Goal: Task Accomplishment & Management: Manage account settings

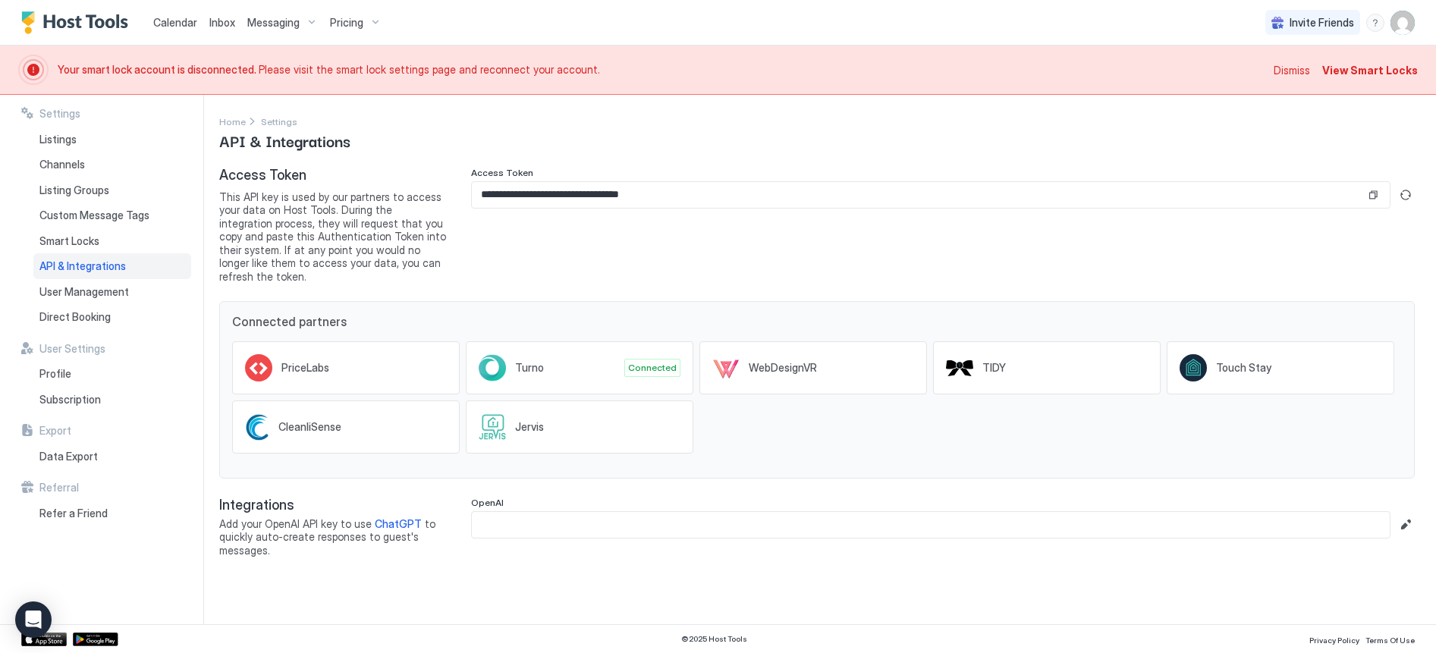
click at [1378, 69] on span "View Smart Locks" at bounding box center [1370, 70] width 96 height 16
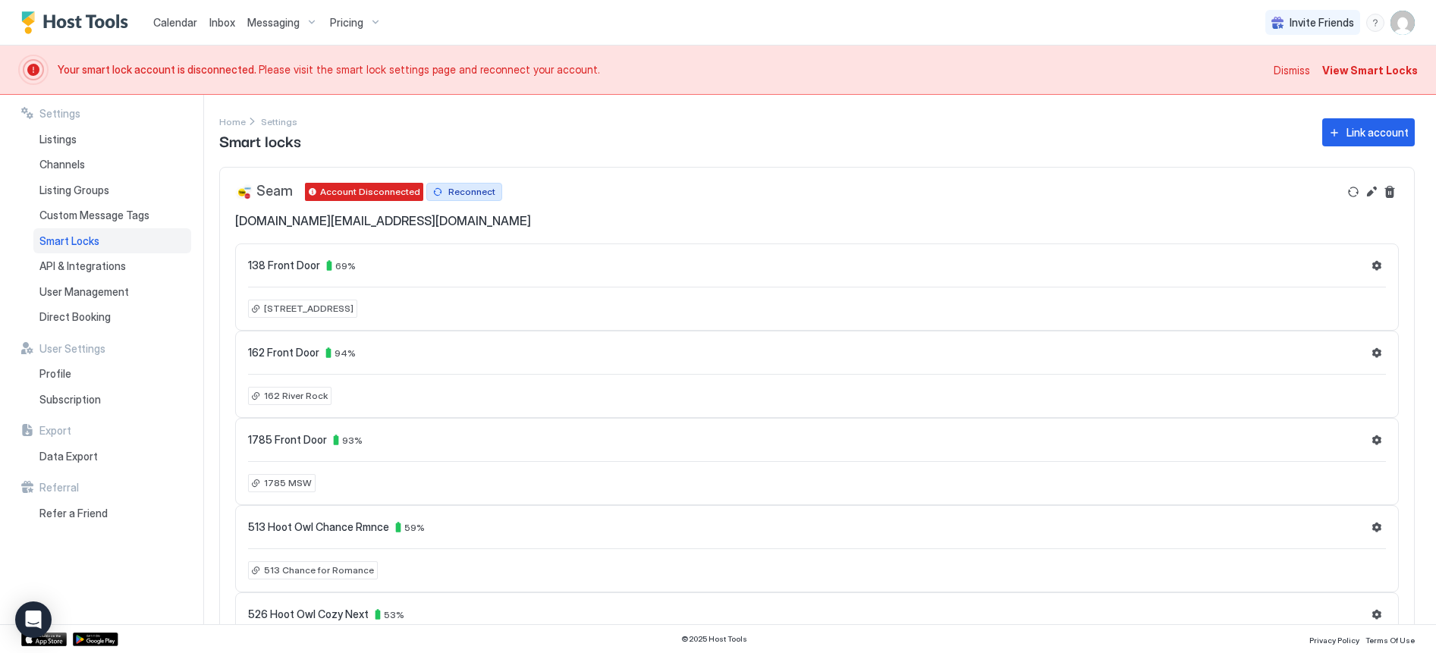
click at [476, 193] on div "Reconnect" at bounding box center [471, 192] width 47 height 14
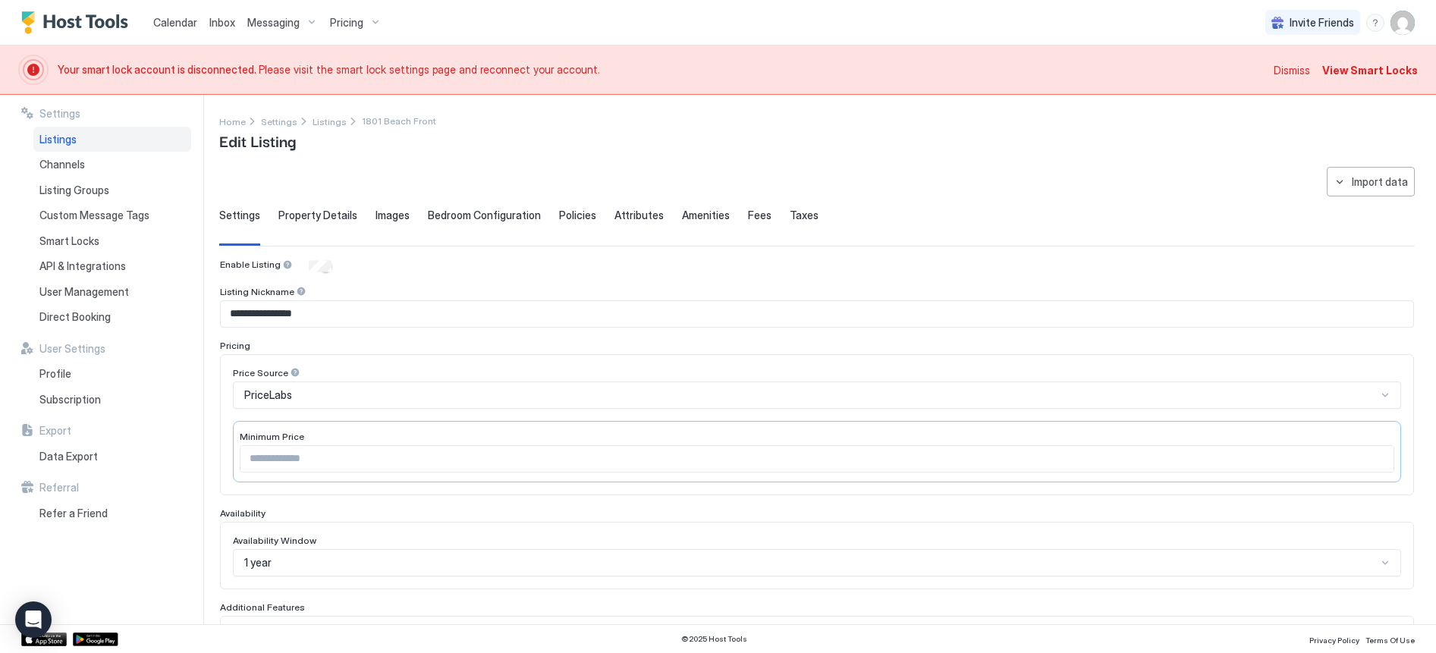
click at [1353, 73] on span "View Smart Locks" at bounding box center [1370, 70] width 96 height 16
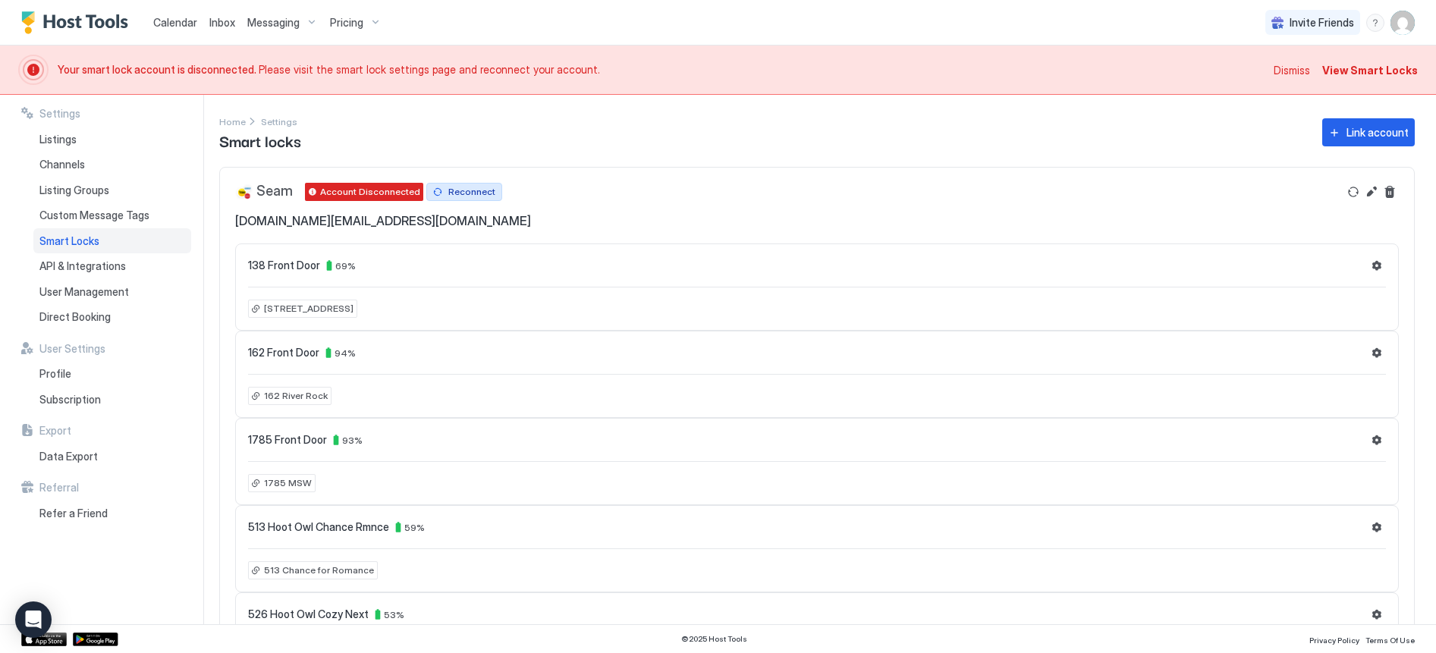
click at [467, 193] on div "Reconnect" at bounding box center [471, 192] width 47 height 14
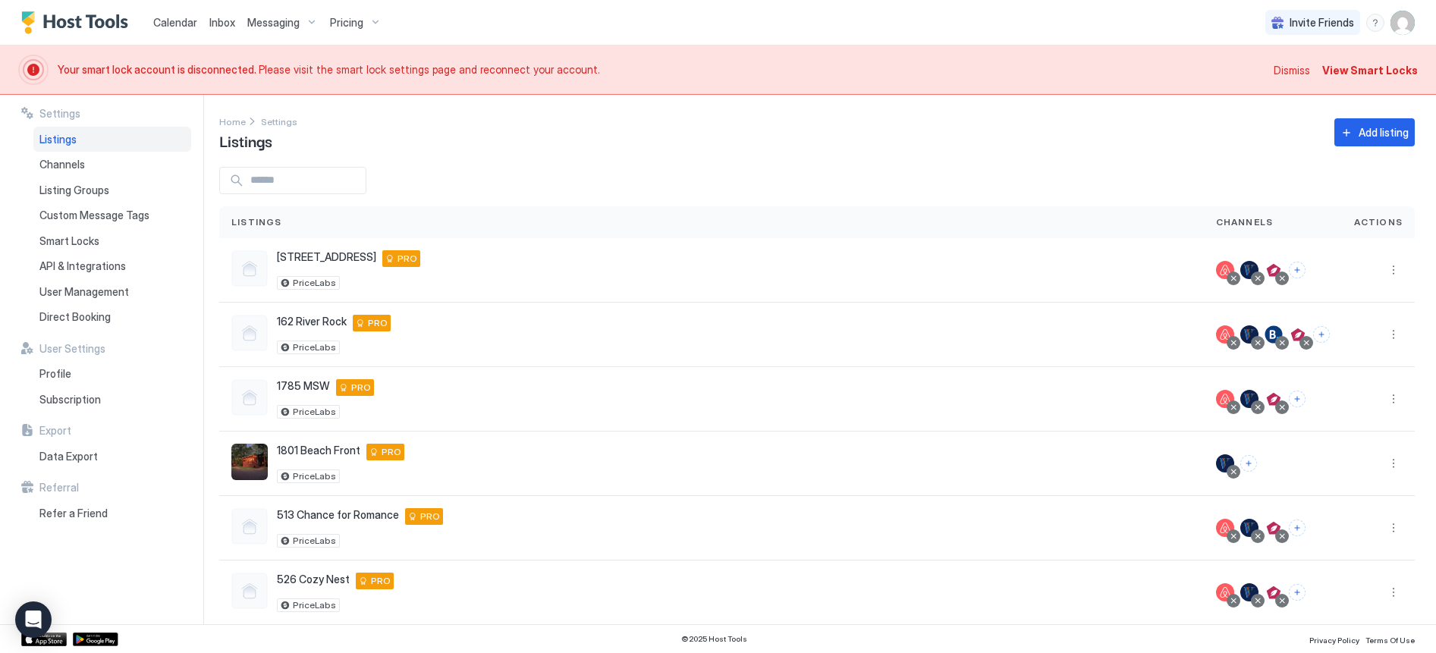
click at [1346, 71] on span "View Smart Locks" at bounding box center [1370, 70] width 96 height 16
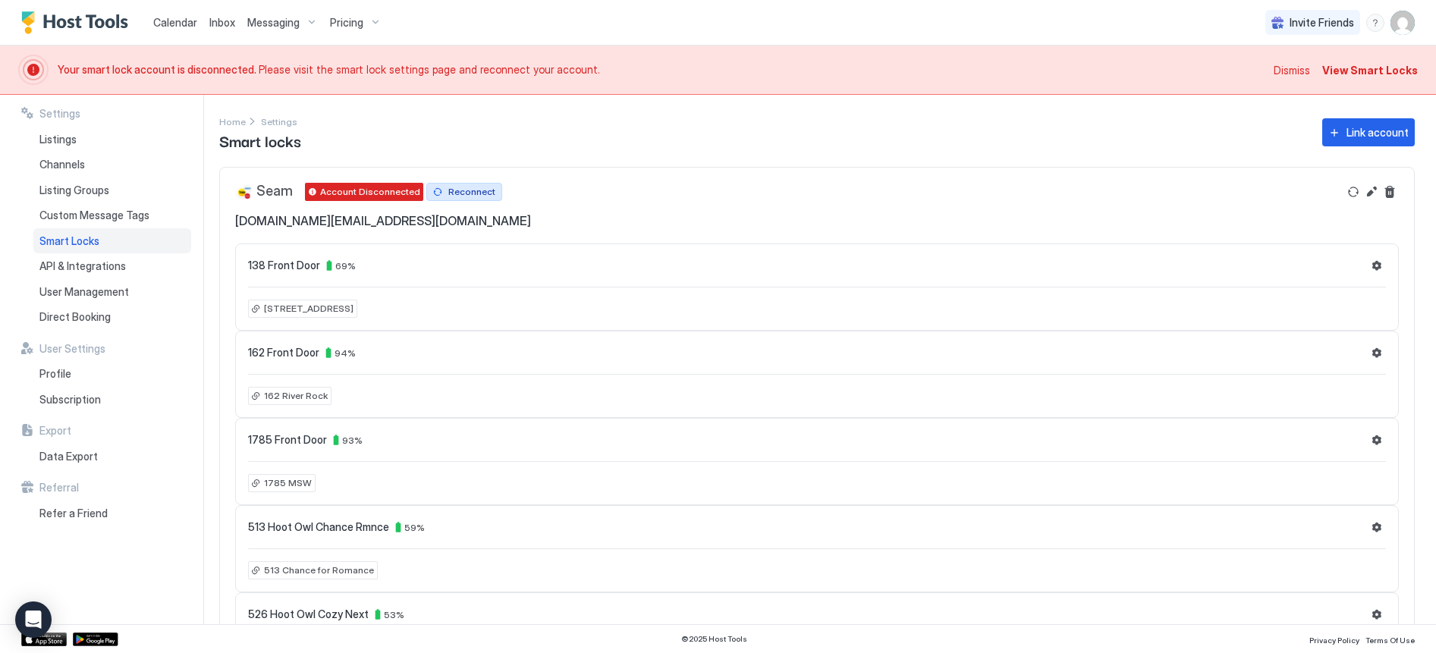
click at [467, 192] on div "Reconnect" at bounding box center [471, 192] width 47 height 14
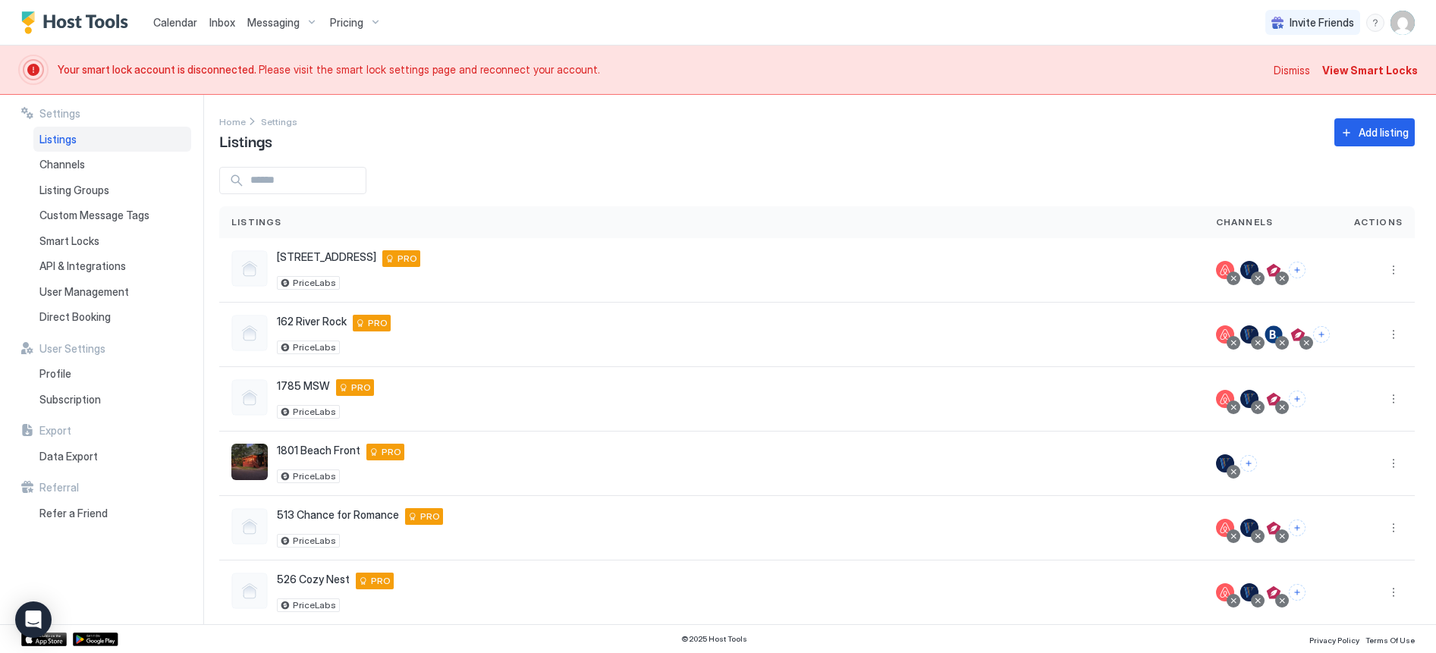
click at [1294, 66] on span "Dismiss" at bounding box center [1292, 70] width 36 height 16
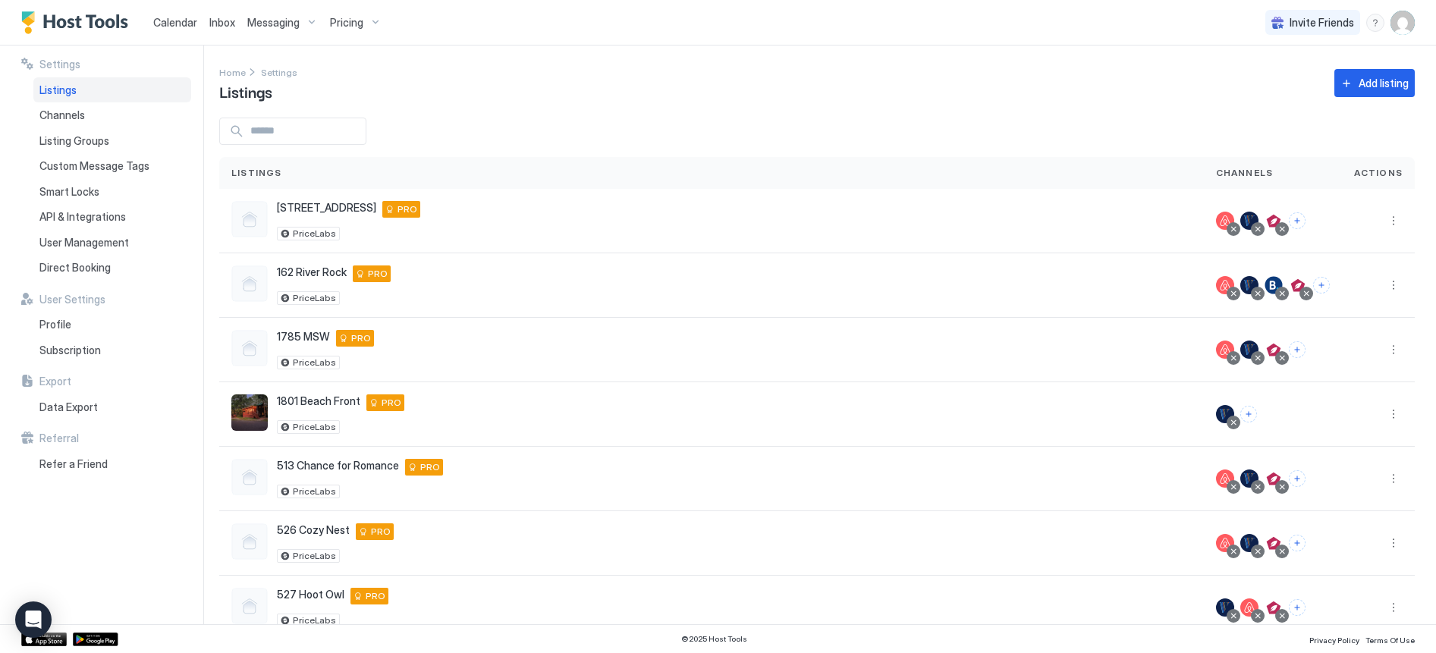
click at [173, 19] on span "Calendar" at bounding box center [175, 22] width 44 height 13
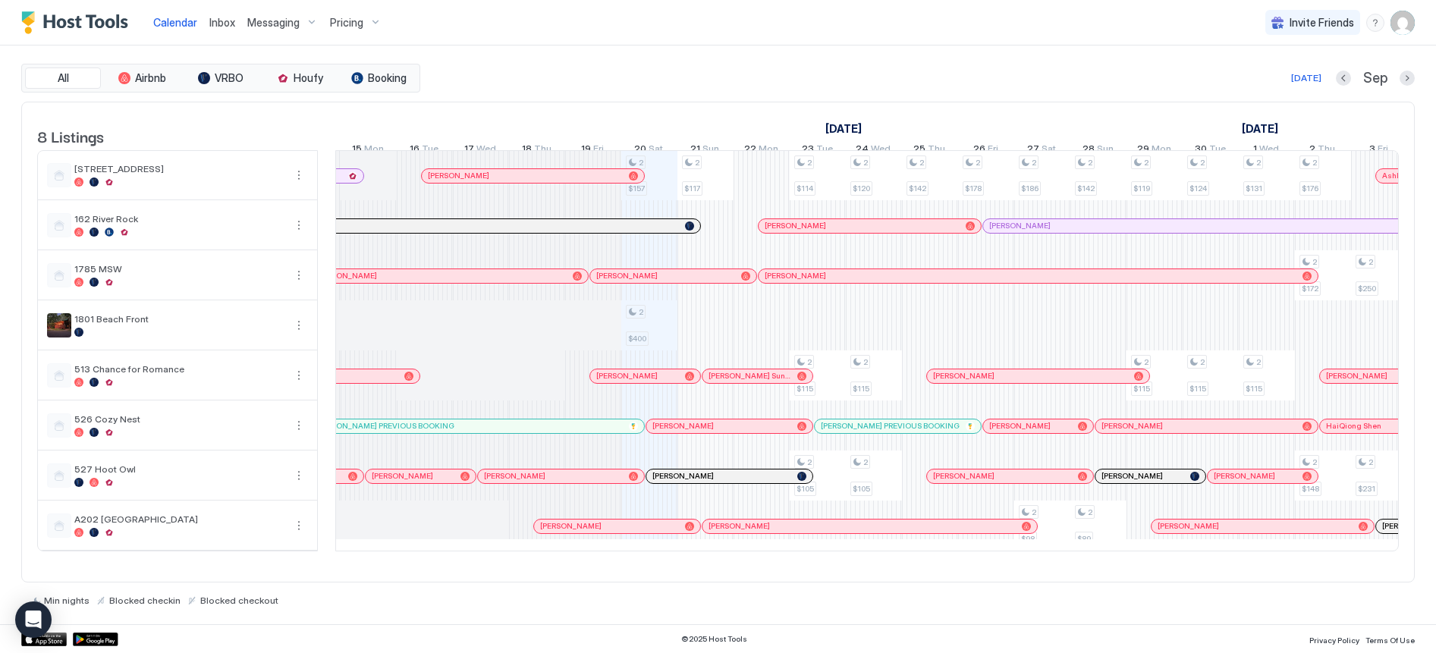
scroll to position [0, 520]
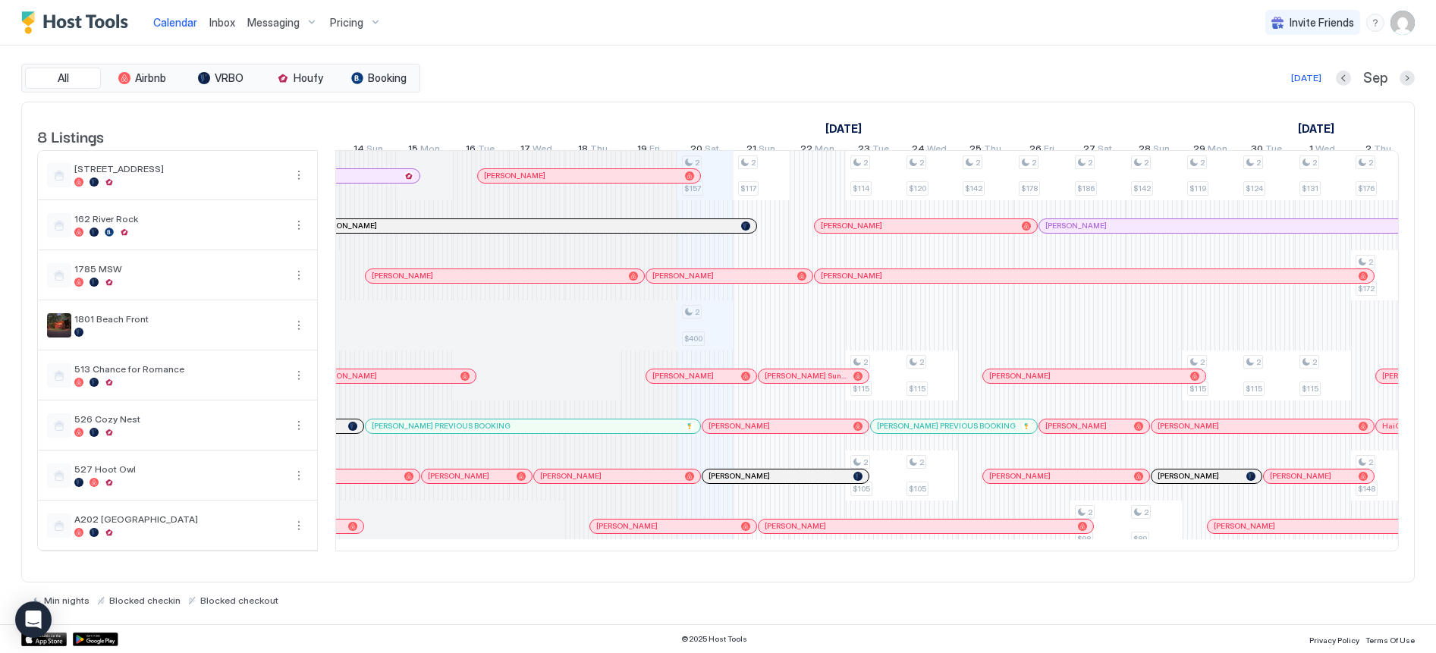
click at [371, 21] on div "Pricing" at bounding box center [356, 23] width 64 height 26
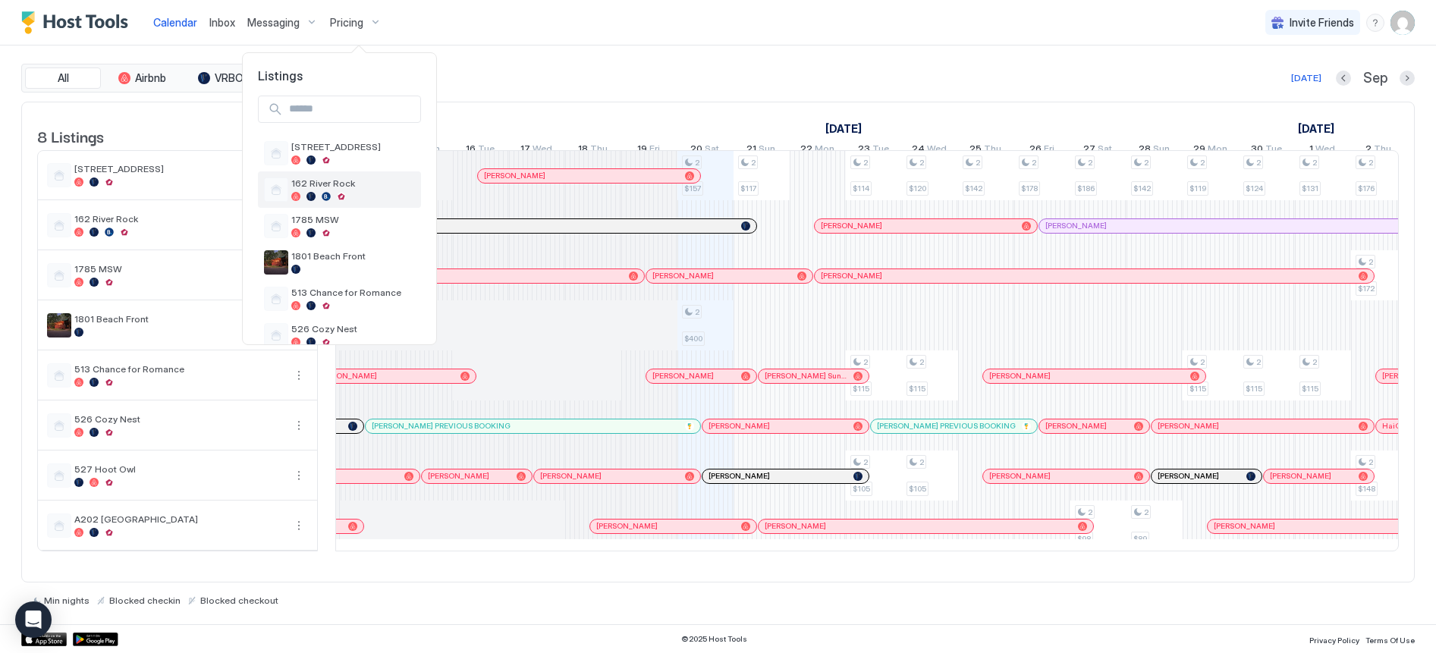
click at [327, 186] on span "162 River Rock" at bounding box center [353, 183] width 124 height 11
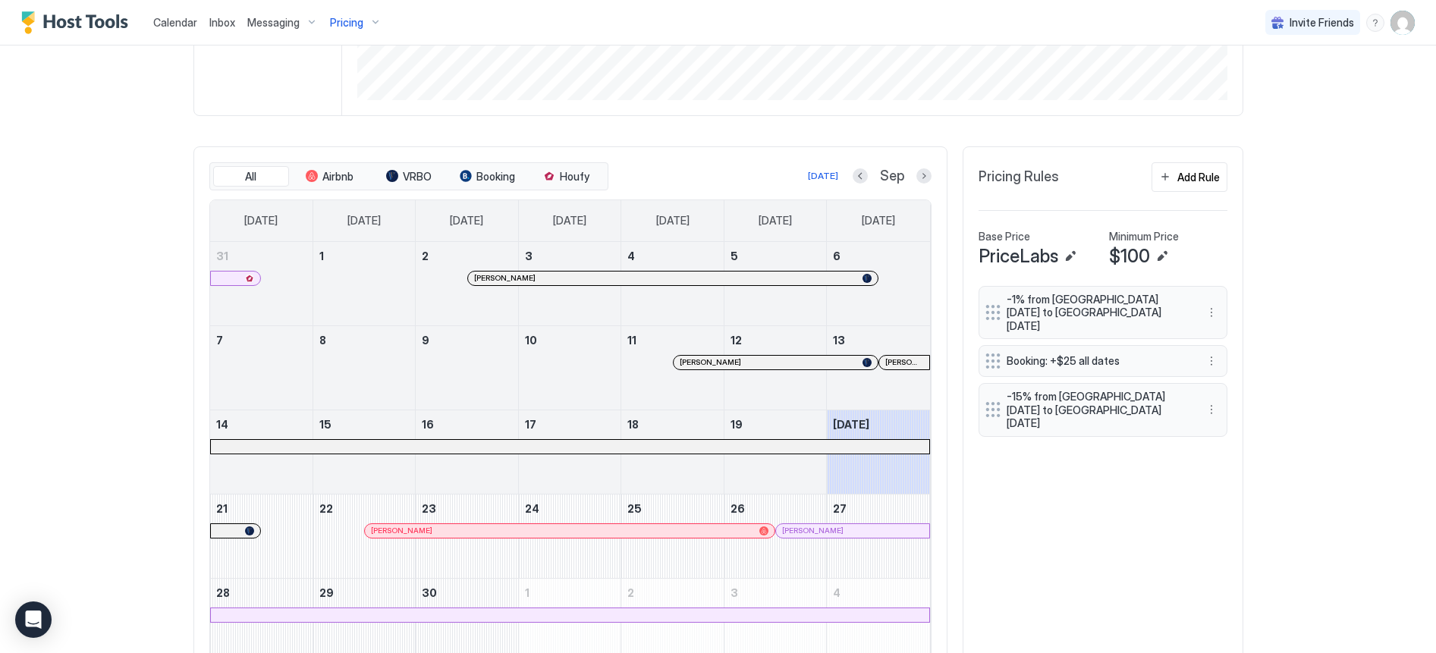
scroll to position [432, 0]
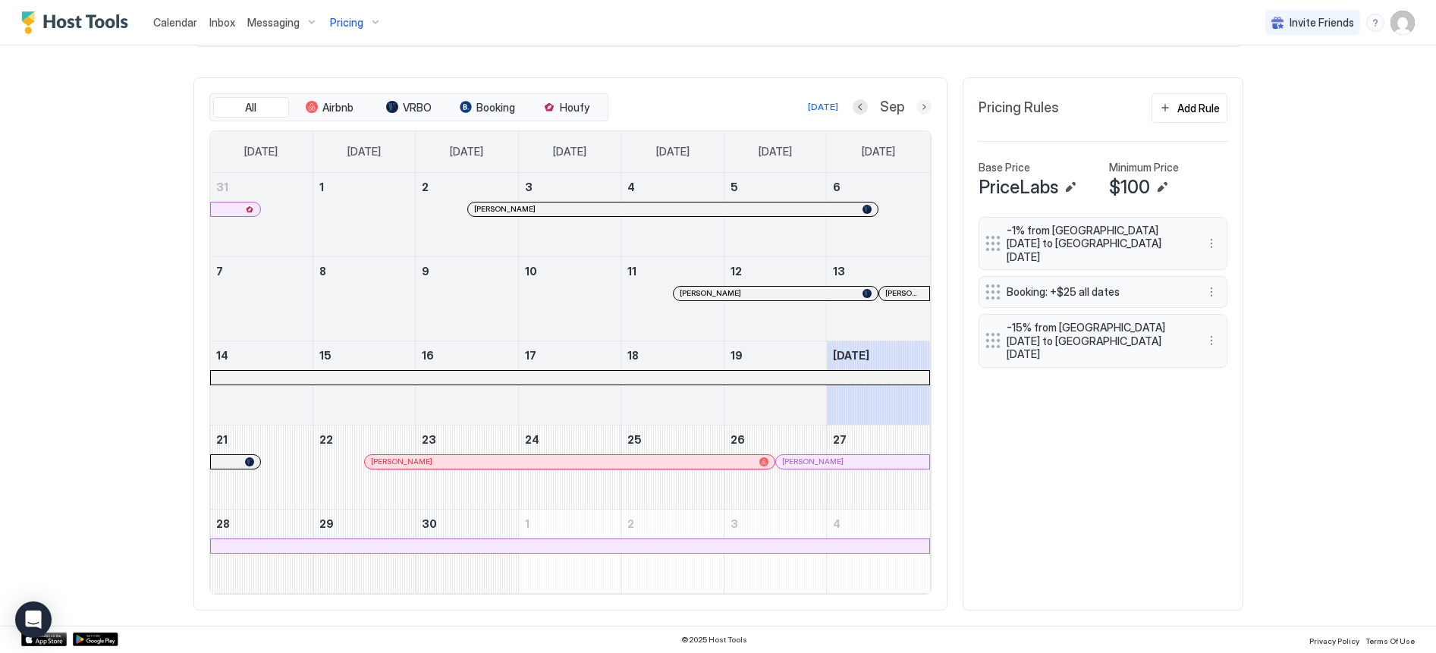
click at [919, 108] on button "Next month" at bounding box center [923, 106] width 15 height 15
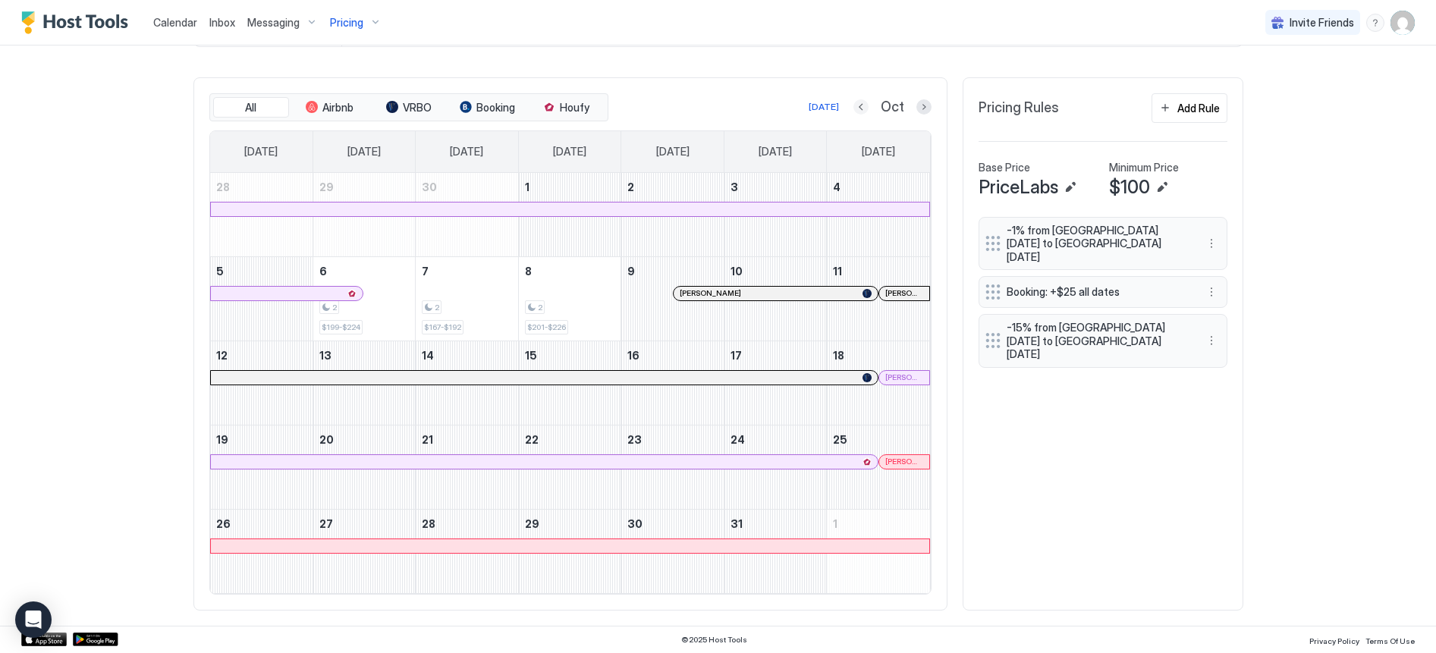
click at [857, 111] on button "Previous month" at bounding box center [860, 106] width 15 height 15
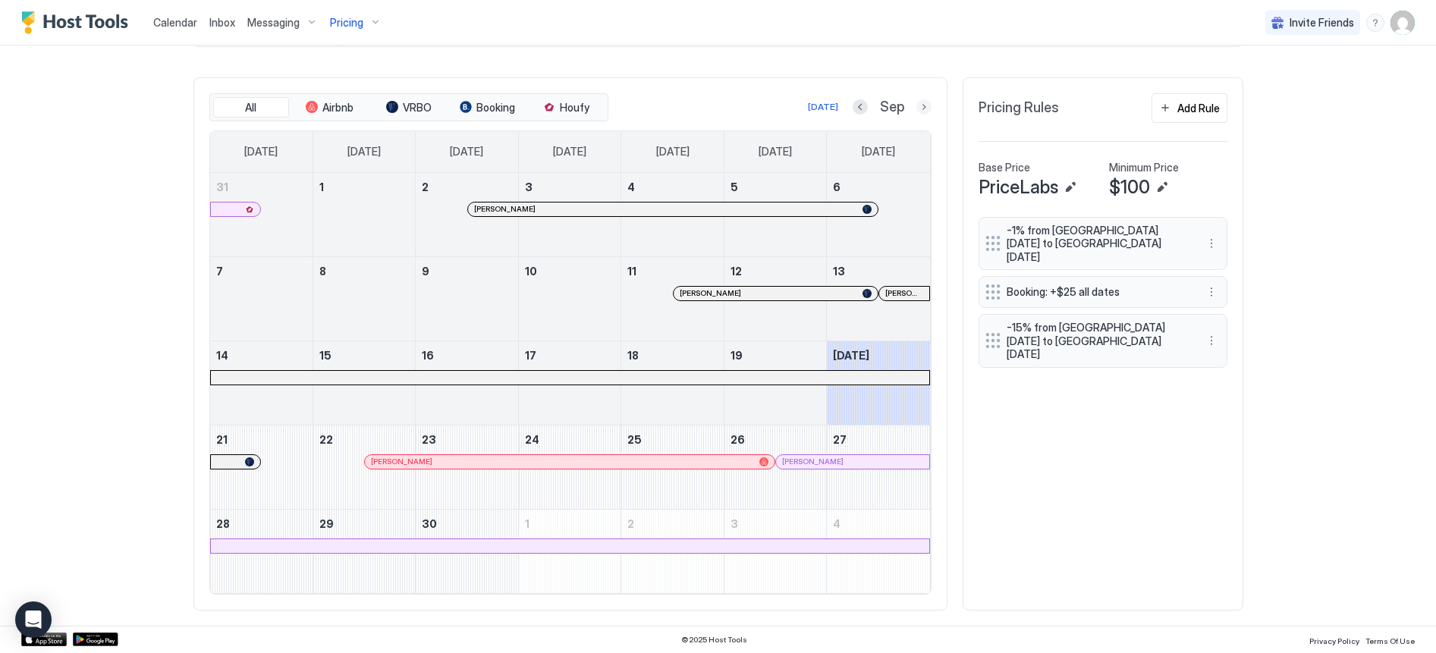
click at [916, 106] on button "Next month" at bounding box center [923, 106] width 15 height 15
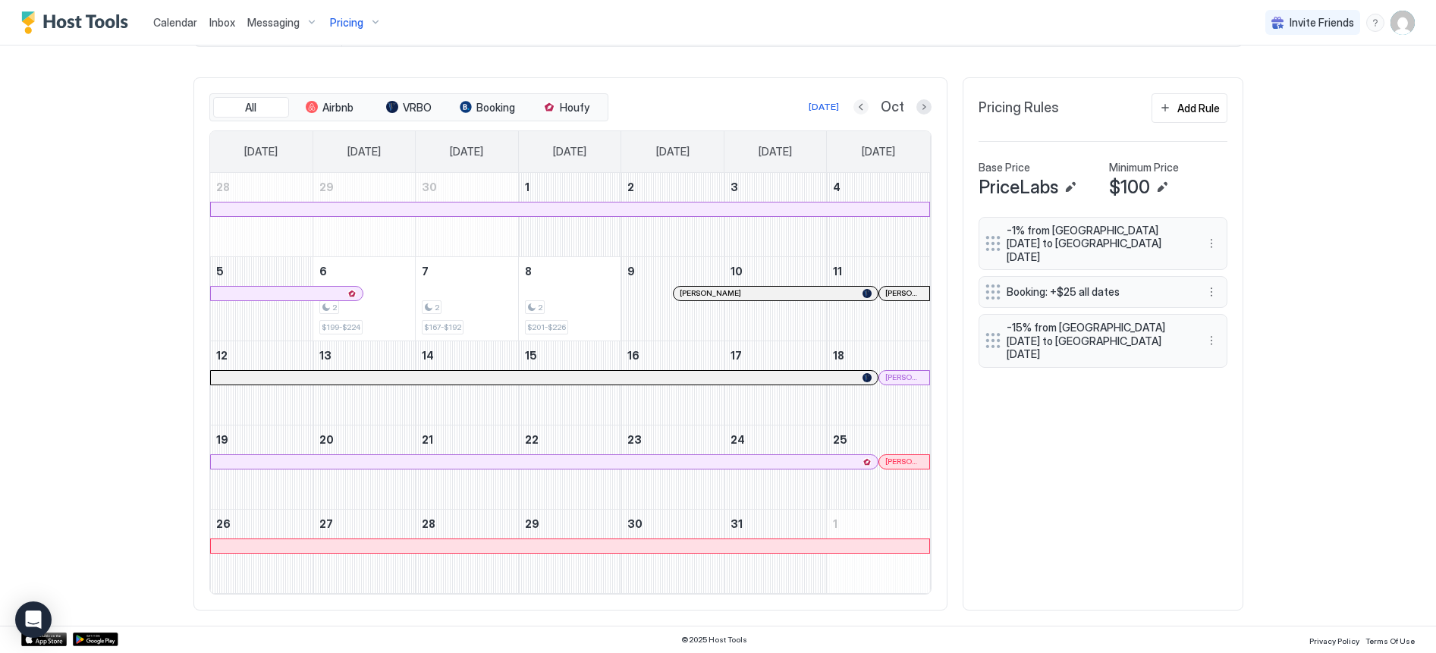
click at [853, 108] on button "Previous month" at bounding box center [860, 106] width 15 height 15
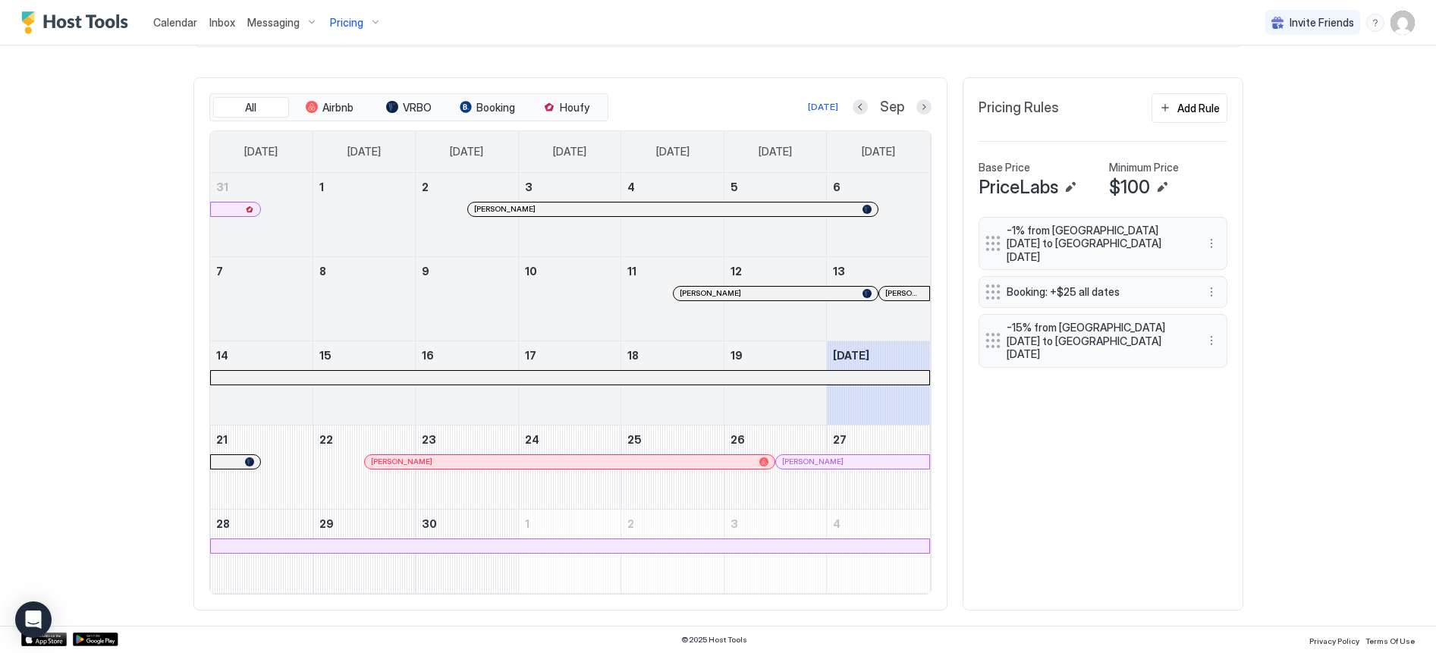
click at [916, 106] on button "Next month" at bounding box center [923, 106] width 15 height 15
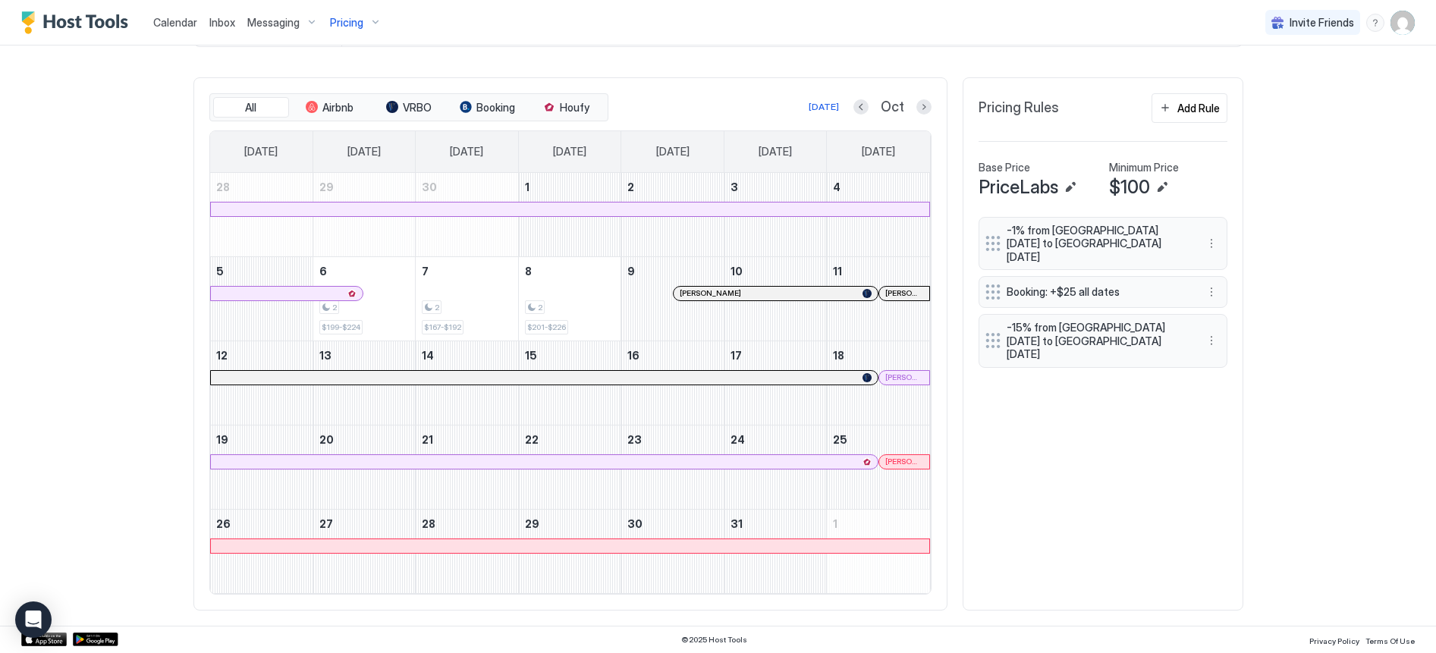
click at [736, 380] on div at bounding box center [742, 378] width 12 height 12
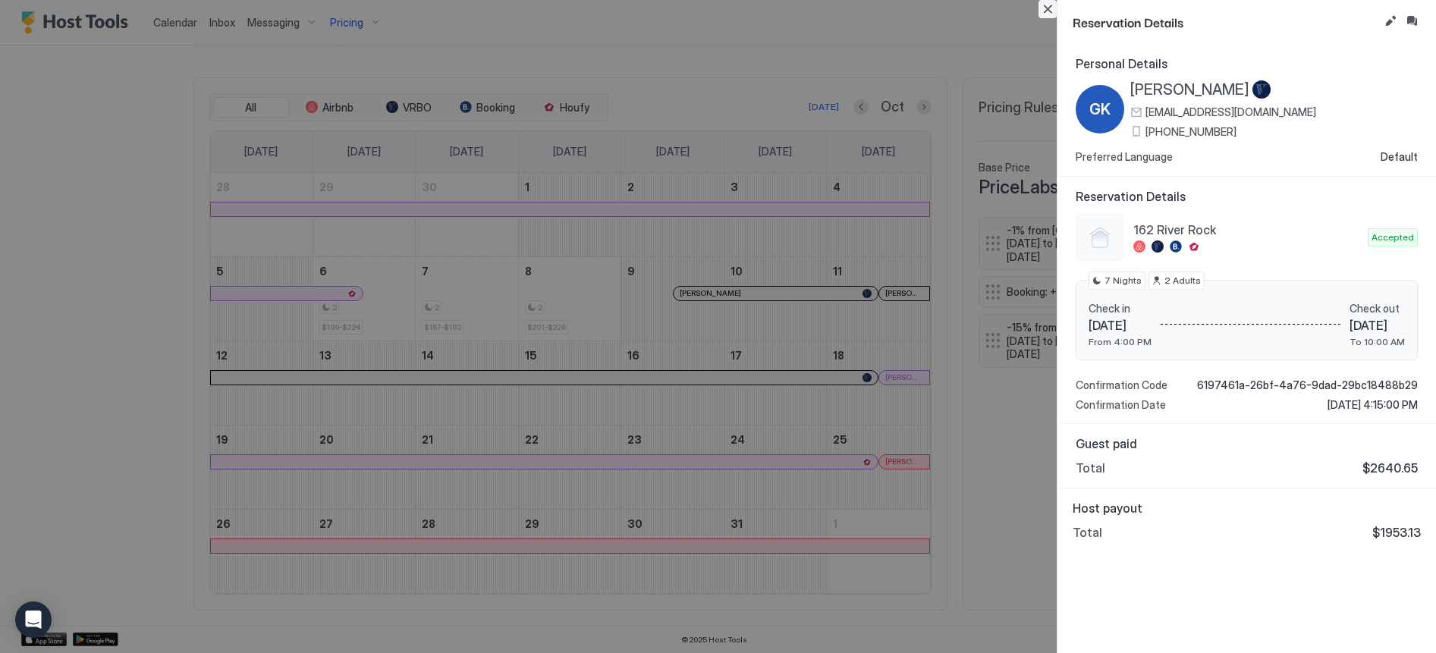
click at [1051, 11] on button "Close" at bounding box center [1048, 9] width 18 height 18
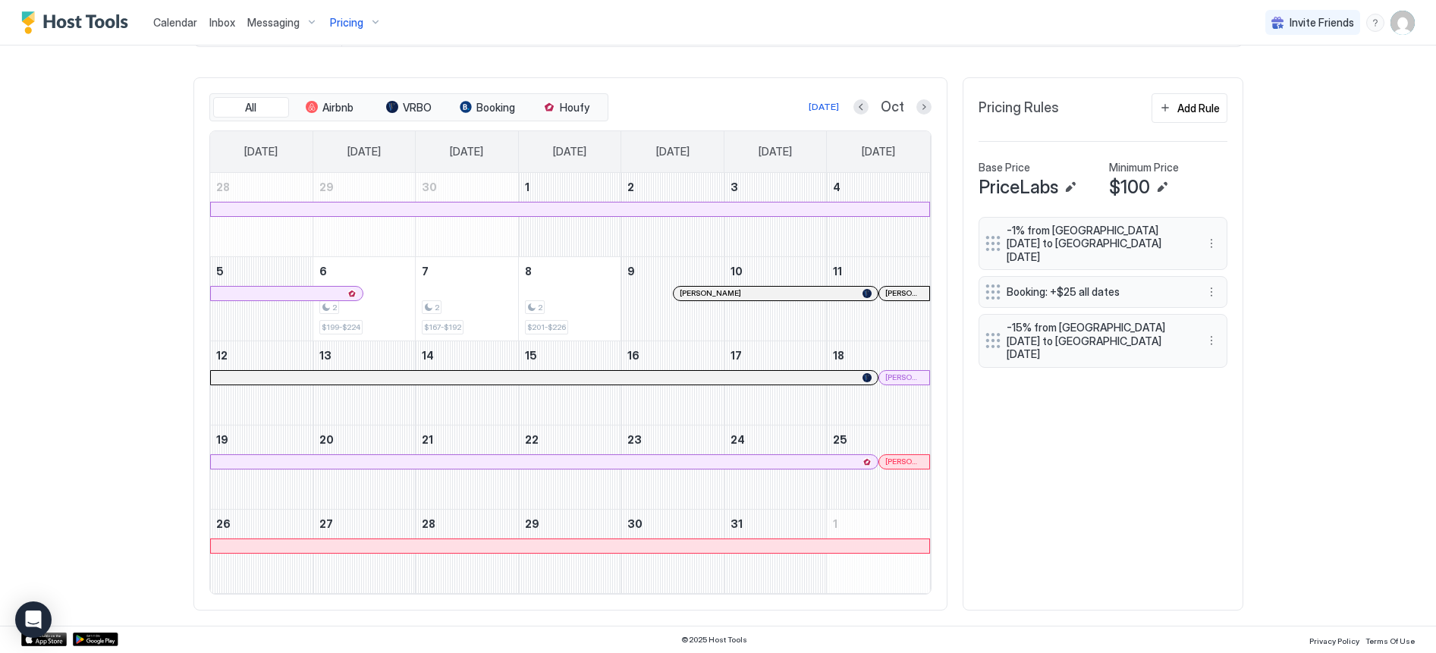
click at [900, 376] on div at bounding box center [906, 378] width 12 height 12
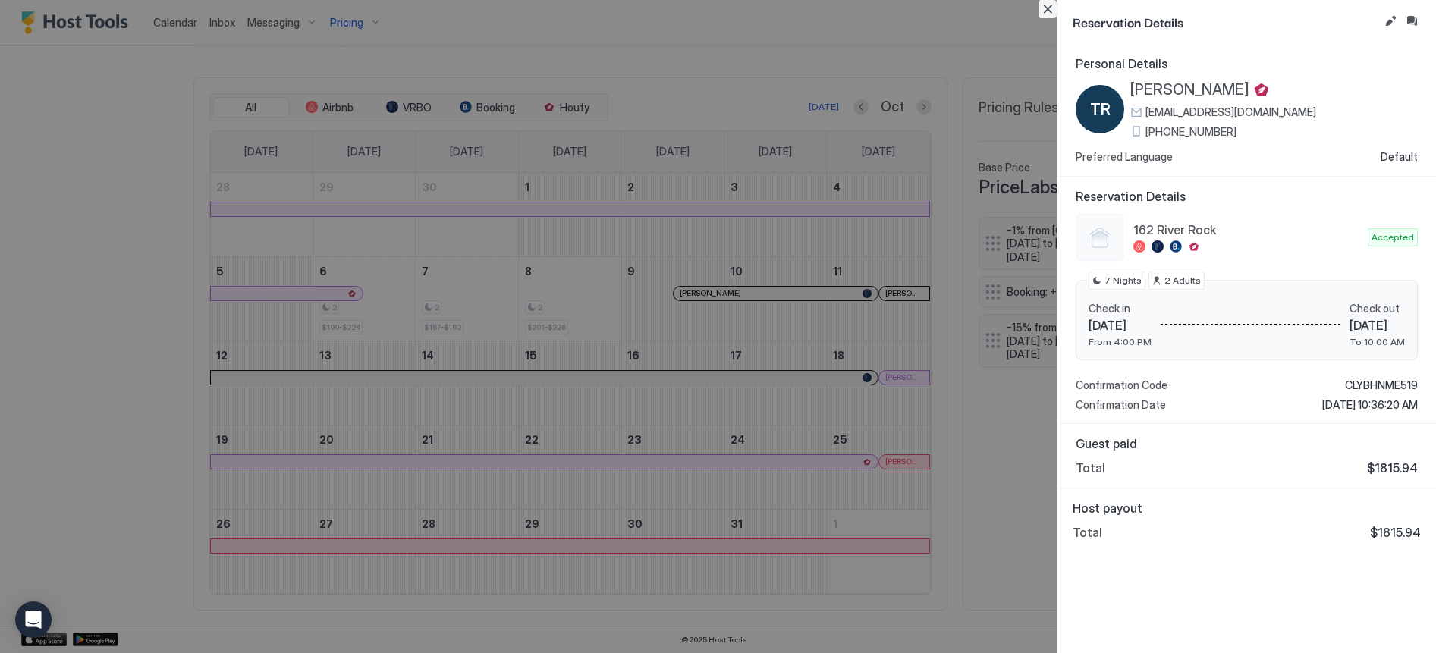
click at [1045, 4] on button "Close" at bounding box center [1048, 9] width 18 height 18
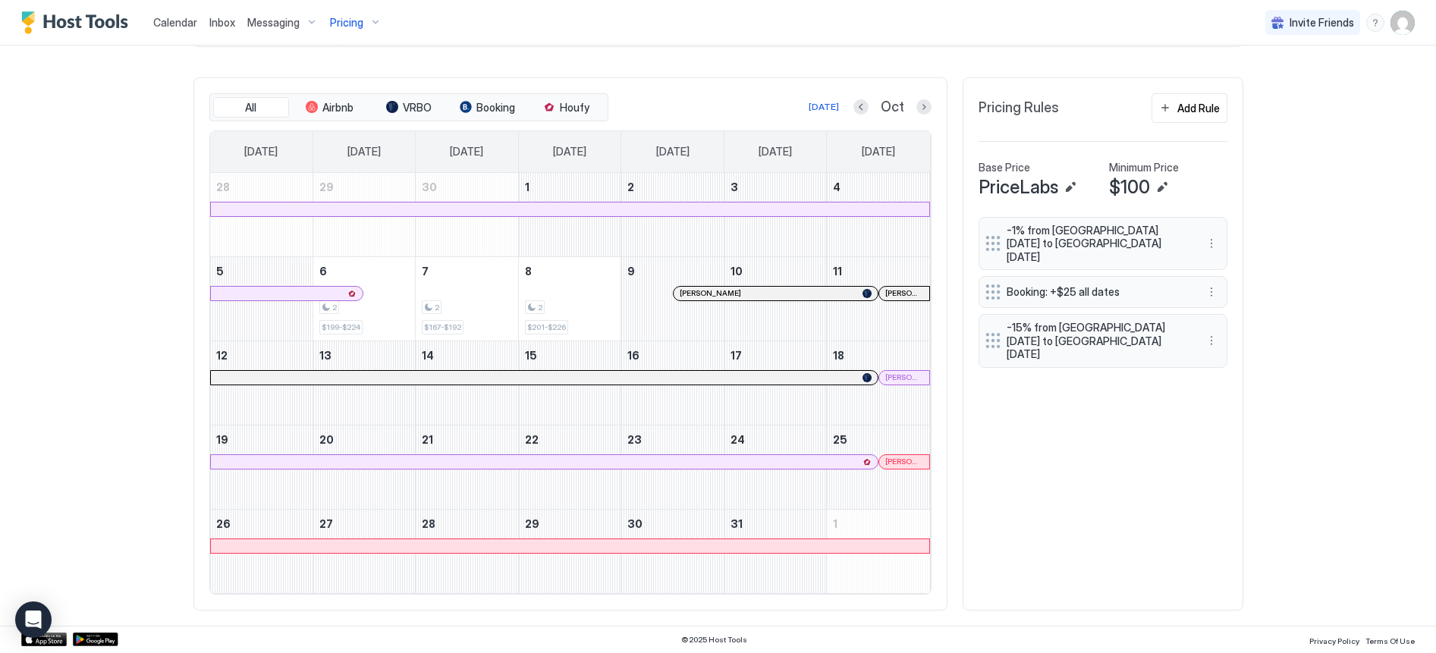
click at [895, 461] on div at bounding box center [901, 462] width 12 height 12
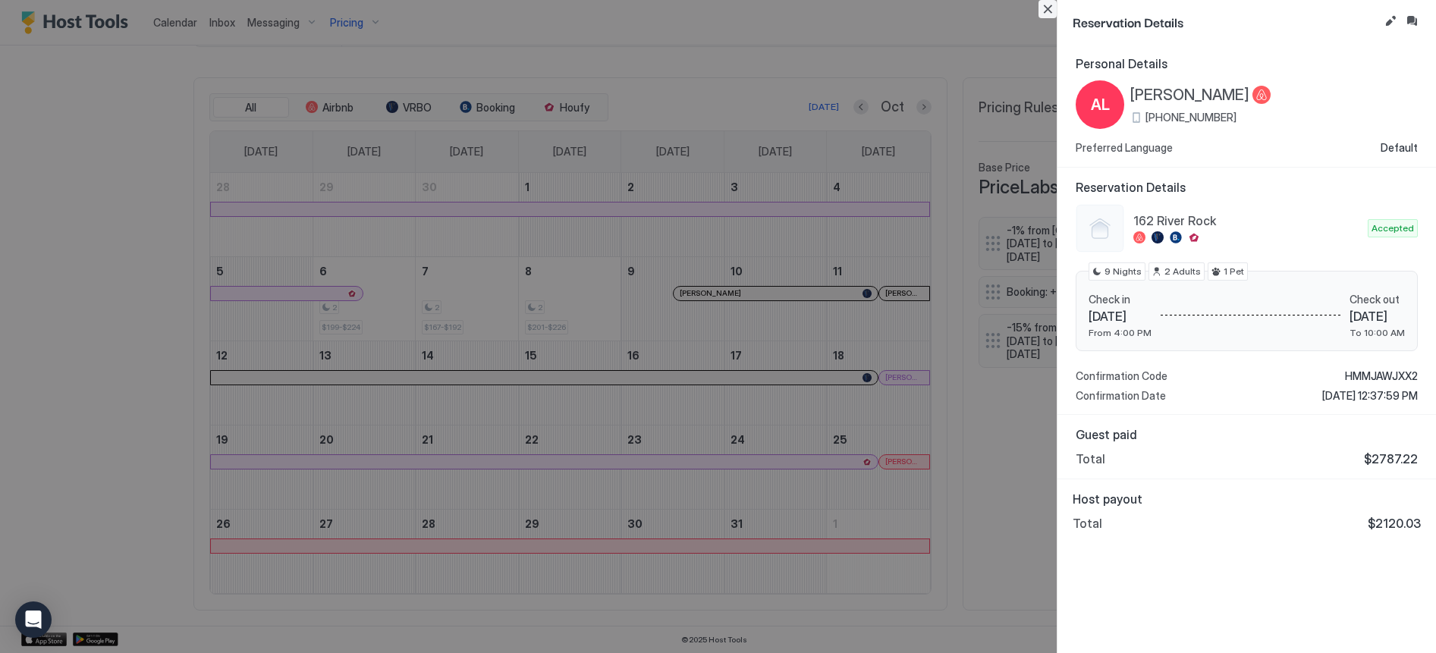
click at [1049, 5] on button "Close" at bounding box center [1048, 9] width 18 height 18
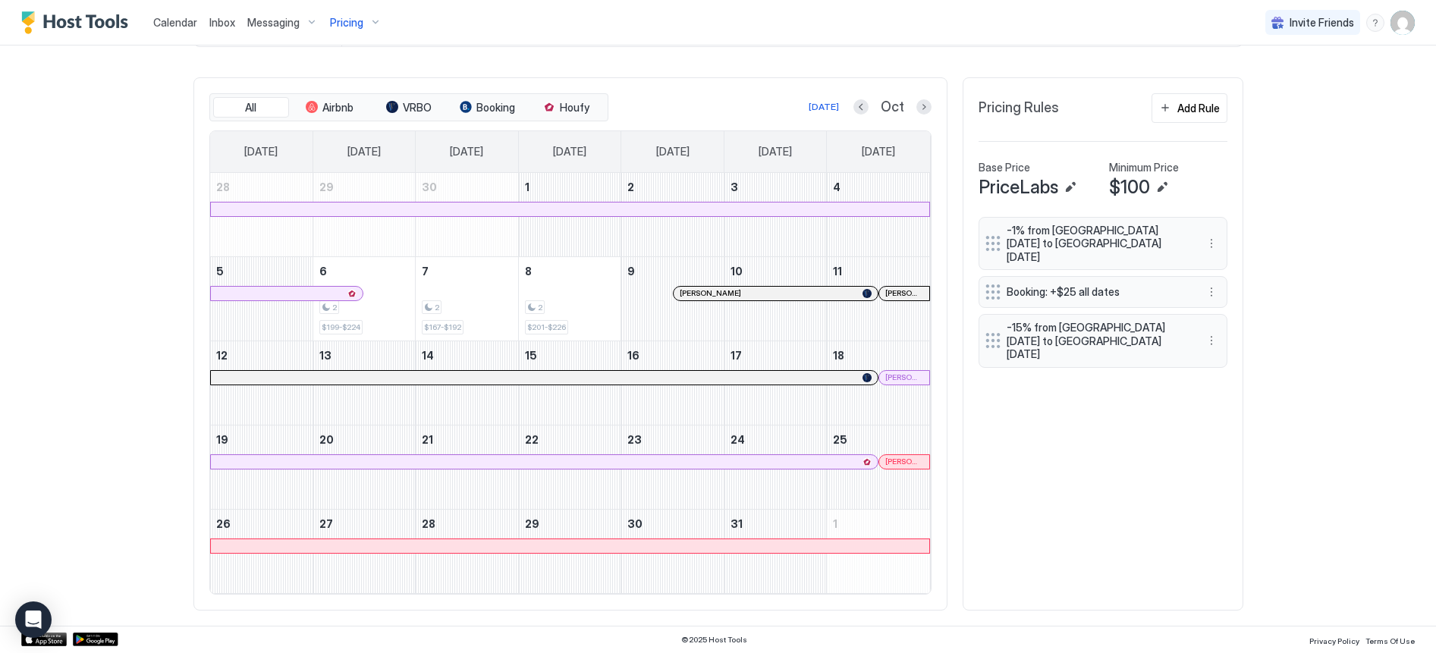
click at [615, 209] on div at bounding box center [570, 210] width 718 height 14
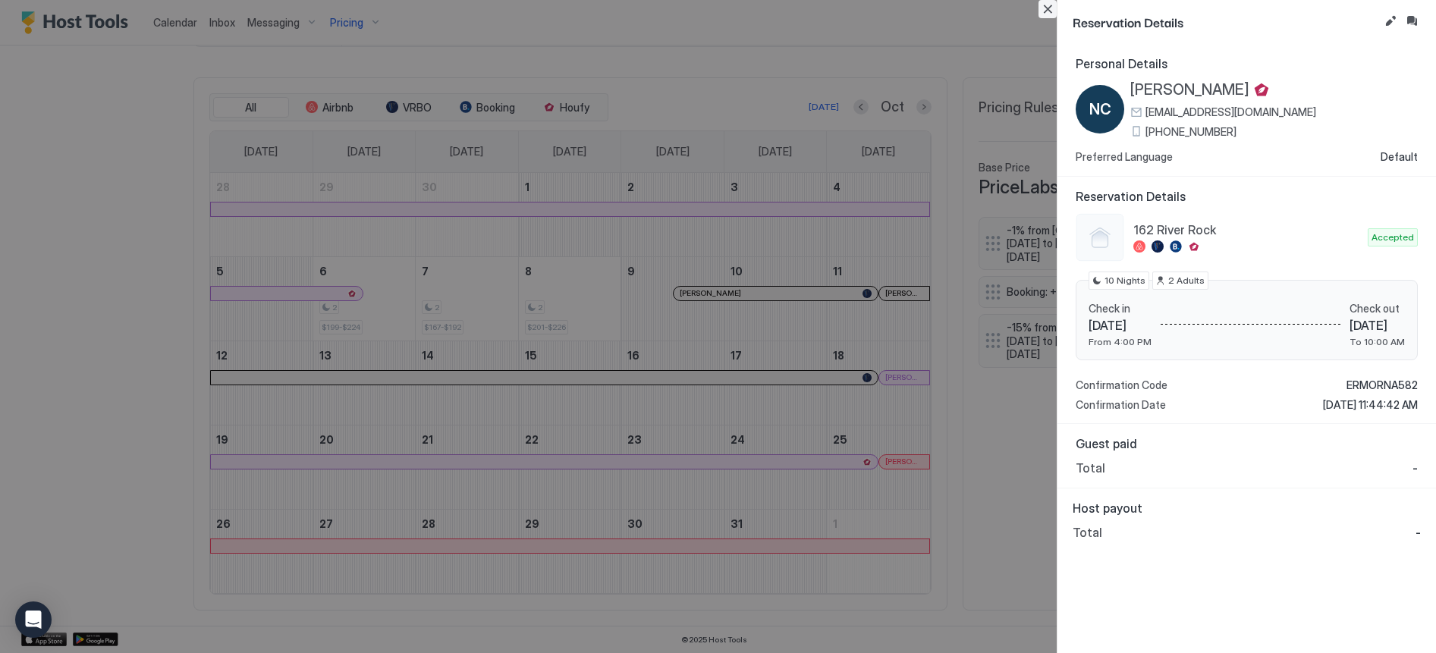
click at [1049, 8] on button "Close" at bounding box center [1048, 9] width 18 height 18
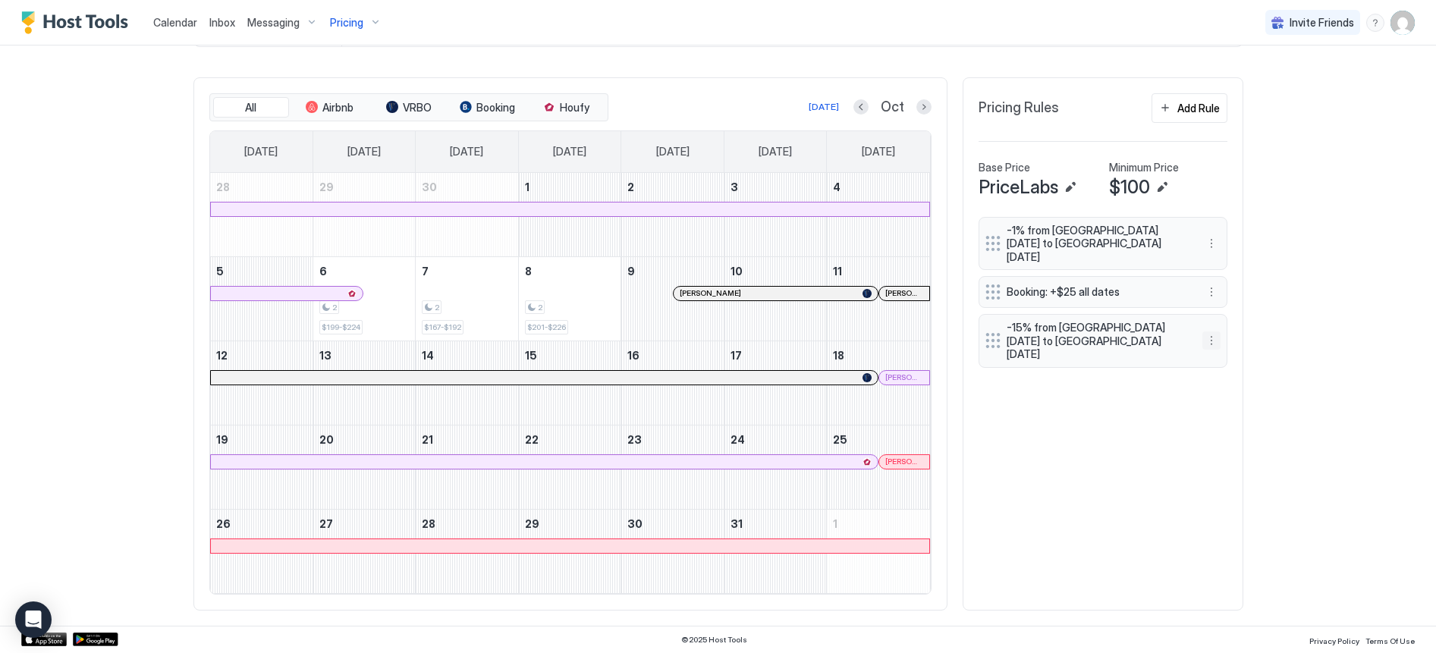
click at [1205, 332] on button "More options" at bounding box center [1211, 341] width 18 height 18
click at [1230, 391] on span "Delete" at bounding box center [1234, 390] width 28 height 11
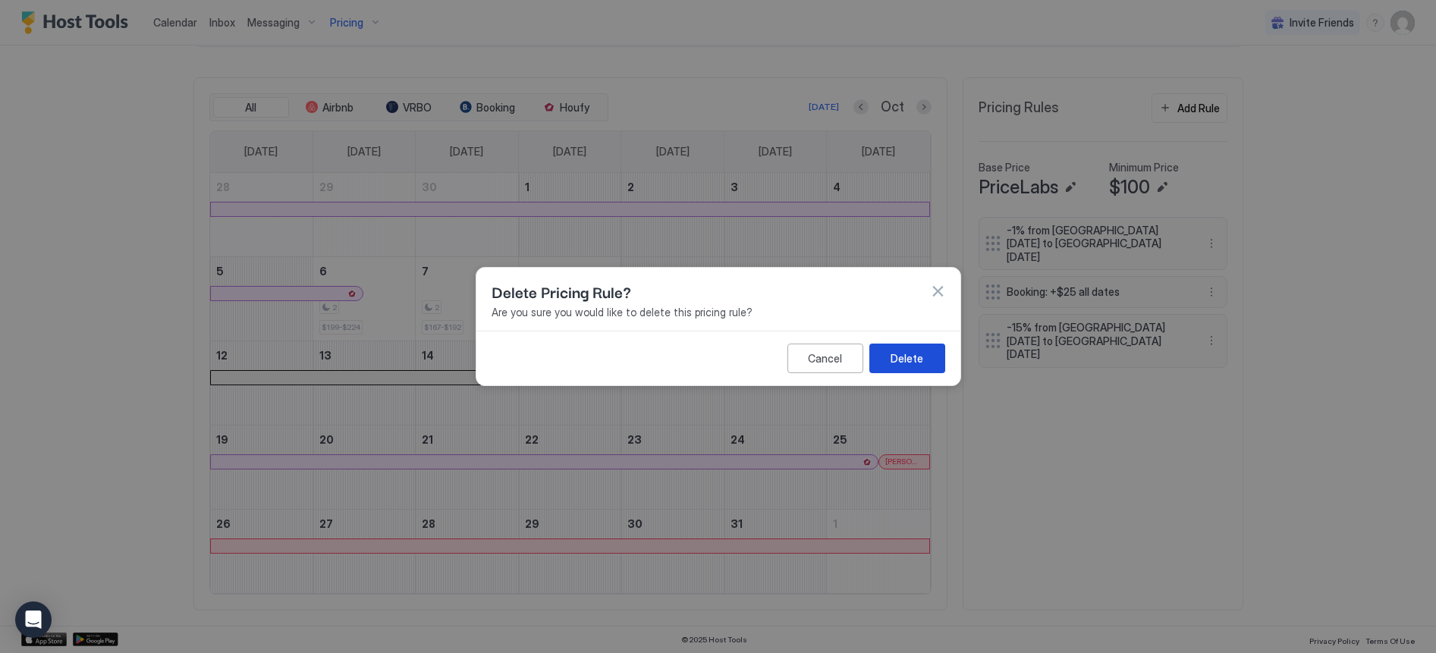
click at [920, 367] on button "Delete" at bounding box center [907, 359] width 76 height 30
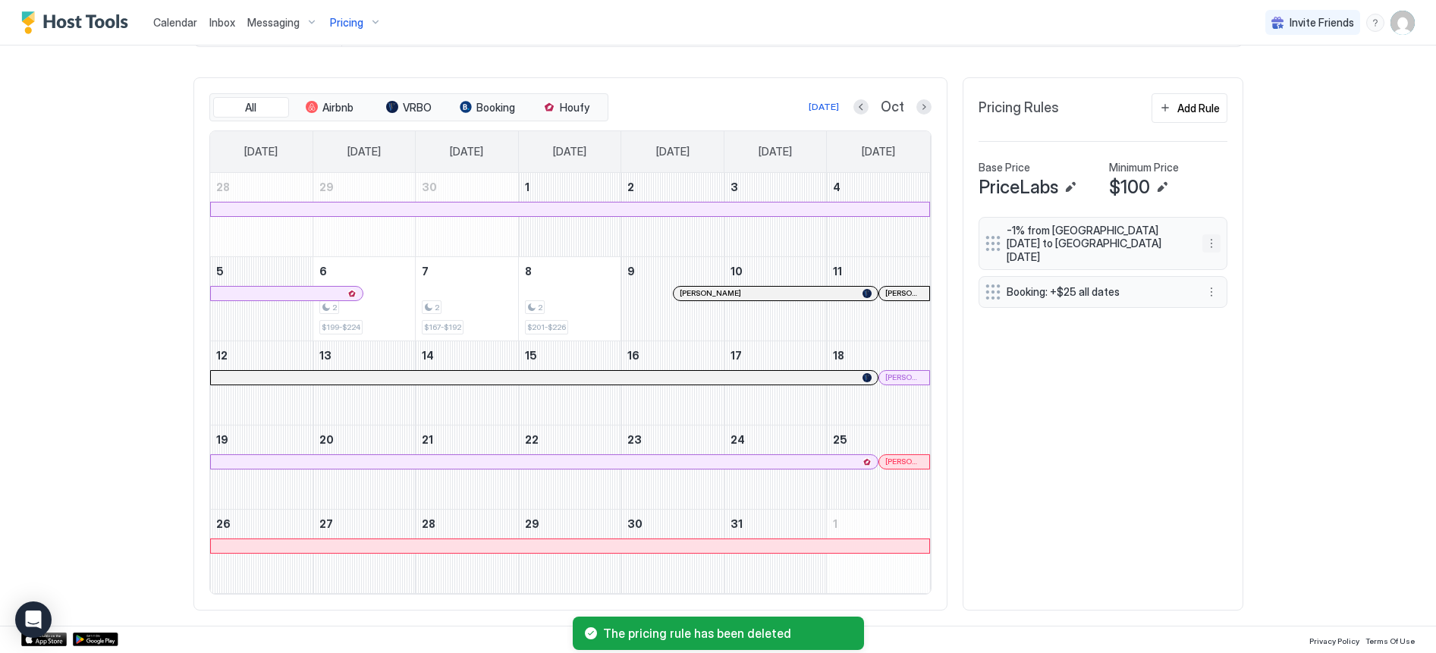
click at [1202, 234] on button "More options" at bounding box center [1211, 243] width 18 height 18
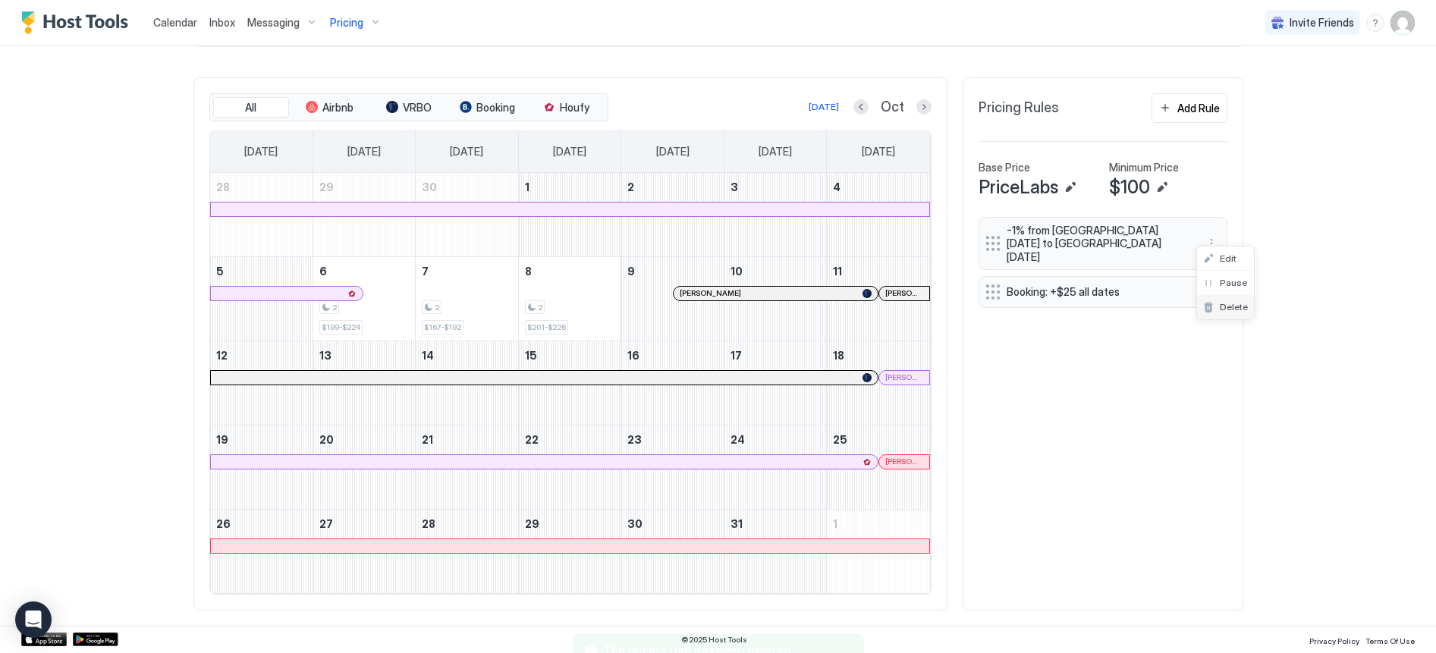
click at [1229, 305] on span "Delete" at bounding box center [1234, 306] width 28 height 11
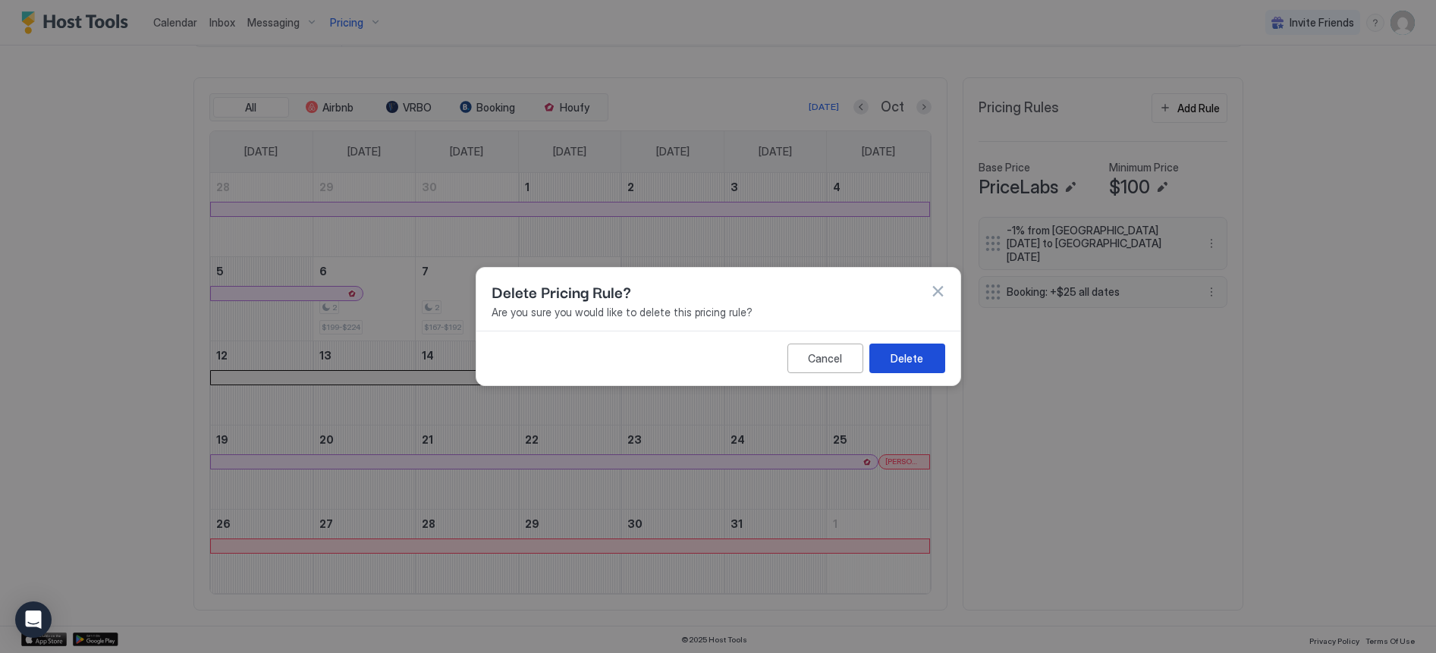
click at [916, 360] on div "Delete" at bounding box center [907, 358] width 33 height 16
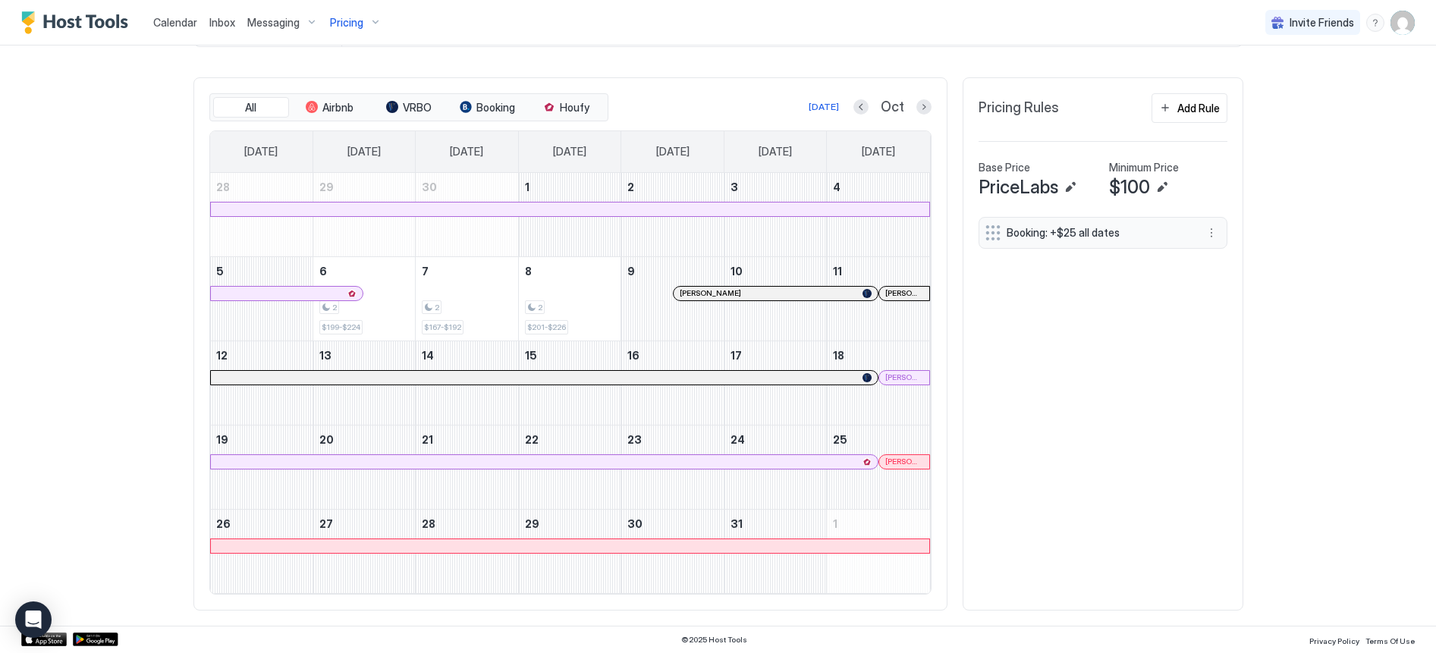
click at [177, 16] on span "Calendar" at bounding box center [175, 22] width 44 height 13
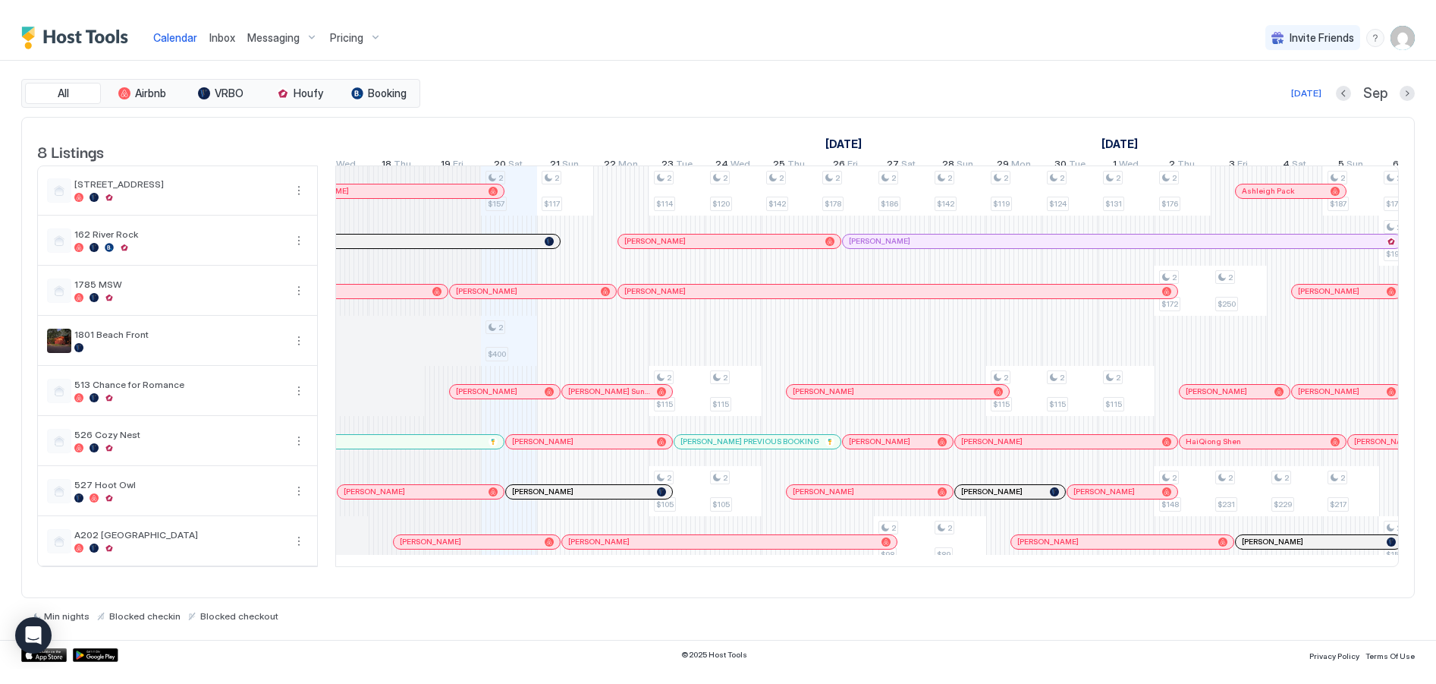
scroll to position [0, 685]
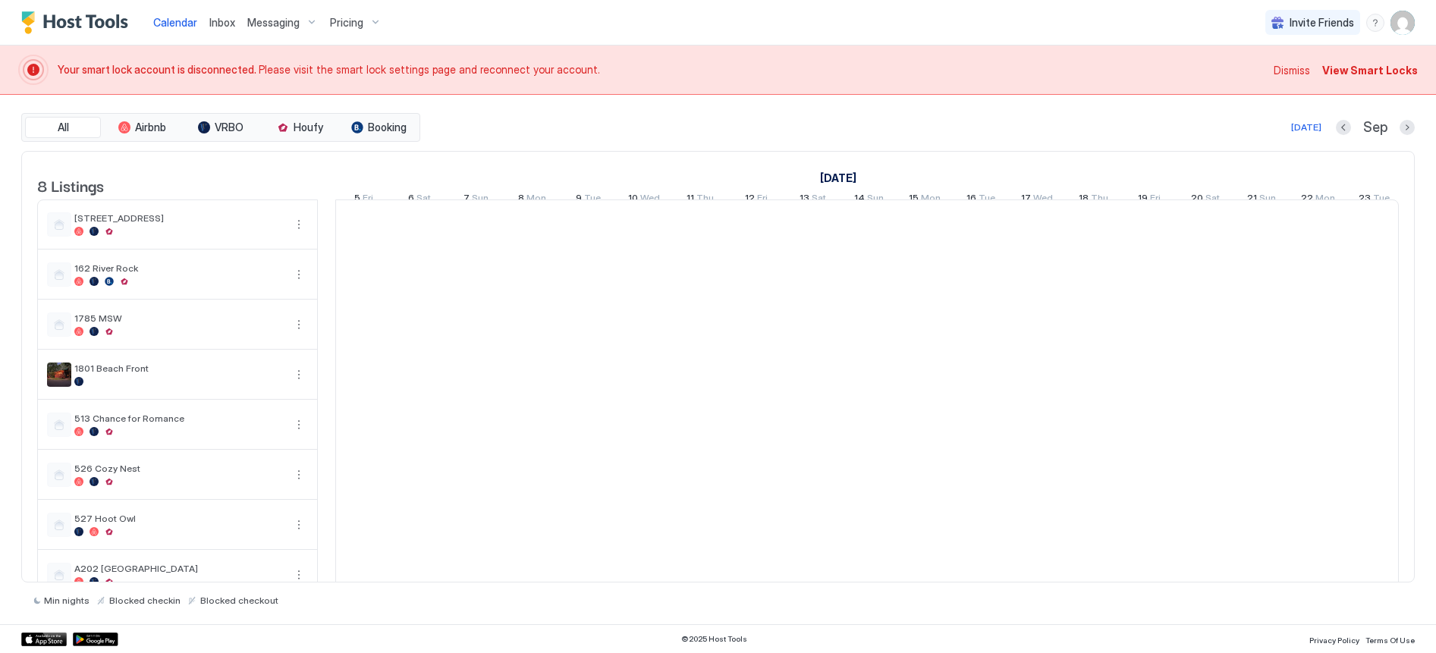
scroll to position [0, 843]
